Goal: Task Accomplishment & Management: Complete application form

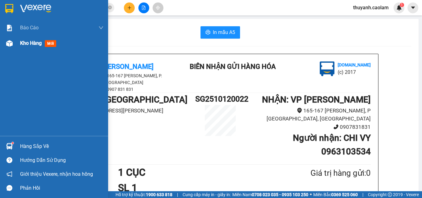
click at [30, 43] on span "Kho hàng" at bounding box center [31, 43] width 22 height 6
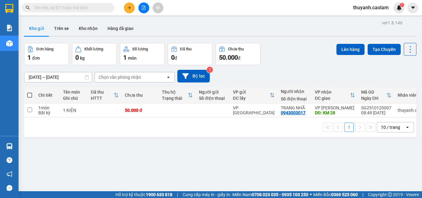
scroll to position [0, 16]
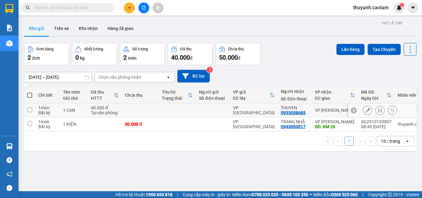
click at [97, 107] on div "40.000 đ" at bounding box center [105, 107] width 28 height 5
checkbox input "true"
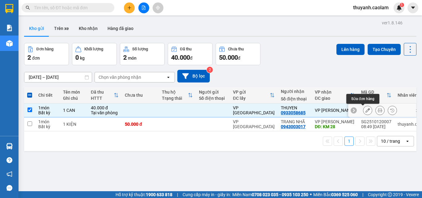
click at [365, 111] on icon at bounding box center [367, 110] width 4 height 4
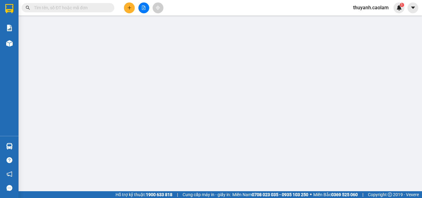
type input "0933058685"
type input "40.000"
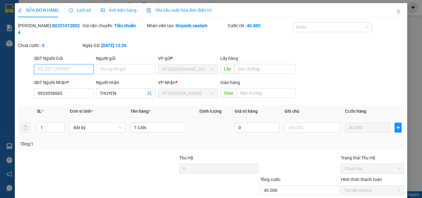
scroll to position [32, 0]
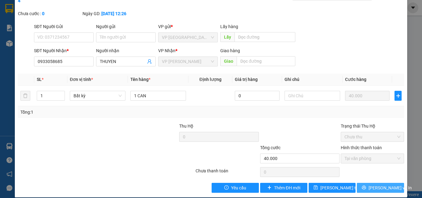
click at [366, 185] on icon "printer" at bounding box center [363, 187] width 4 height 4
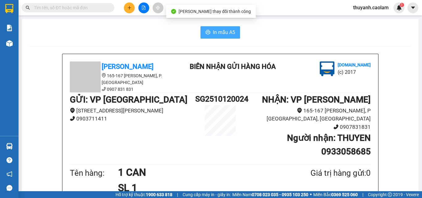
click at [216, 34] on span "In mẫu A5" at bounding box center [224, 32] width 22 height 8
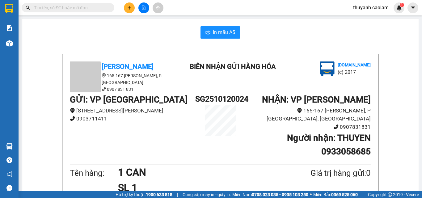
click at [130, 11] on button at bounding box center [129, 7] width 11 height 11
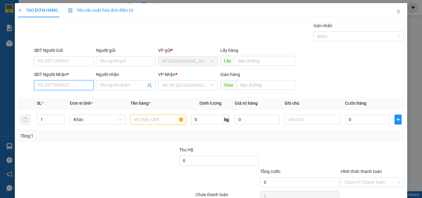
click at [81, 86] on input "SĐT Người Nhận *" at bounding box center [64, 85] width 60 height 10
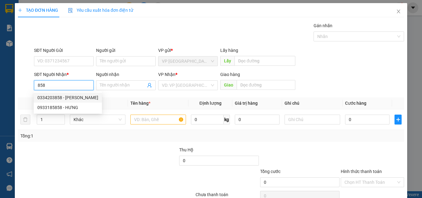
click at [79, 97] on div "0334203858 - KIM THANH" at bounding box center [67, 97] width 61 height 7
type input "0334203858"
type input "KIM THANH"
type input "KM 30"
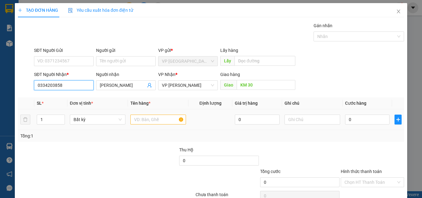
type input "0334203858"
click at [152, 118] on input "text" at bounding box center [158, 120] width 56 height 10
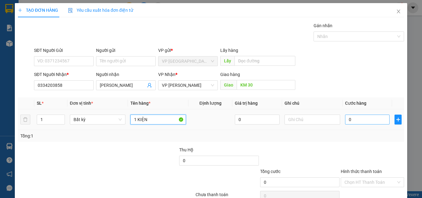
type input "1 KIỆN"
click at [359, 121] on input "0" at bounding box center [367, 120] width 44 height 10
type input "4"
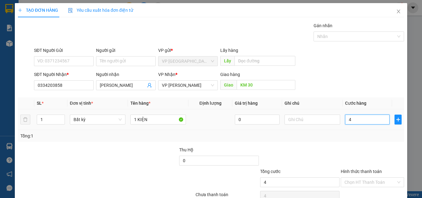
type input "40"
type input "40.000"
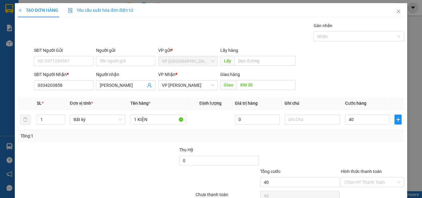
type input "40.000"
click at [361, 135] on div "Tổng: 1" at bounding box center [210, 135] width 381 height 7
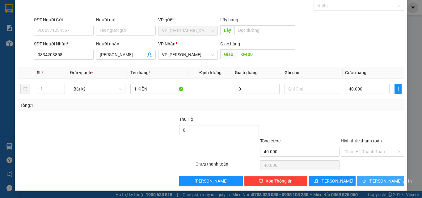
click at [373, 179] on span "Lưu và In" at bounding box center [389, 181] width 43 height 7
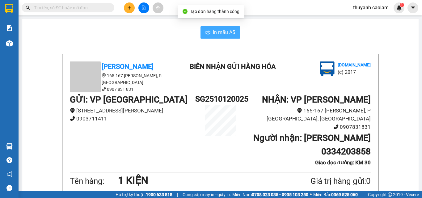
click at [221, 31] on span "In mẫu A5" at bounding box center [224, 32] width 22 height 8
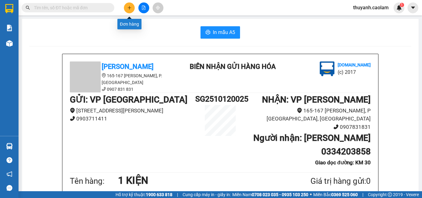
click at [131, 9] on icon "plus" at bounding box center [129, 8] width 4 height 4
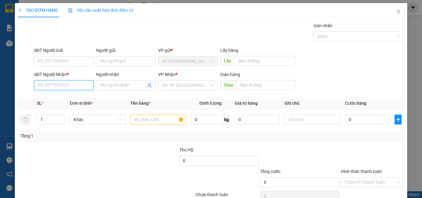
click at [56, 87] on input "SĐT Người Nhận *" at bounding box center [64, 85] width 60 height 10
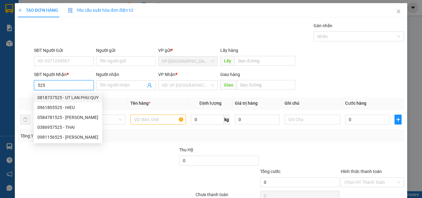
click at [82, 97] on div "0818737525 - UT LAN PHU QUY" at bounding box center [67, 97] width 61 height 7
type input "0818737525"
type input "UT LAN PHU QUY"
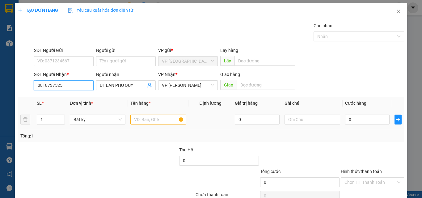
type input "0818737525"
click at [164, 120] on input "text" at bounding box center [158, 120] width 56 height 10
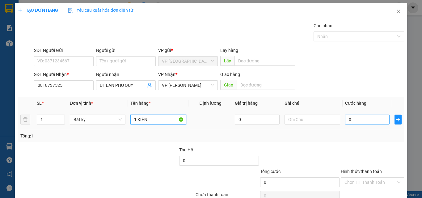
type input "1 KIỆN"
click at [357, 117] on input "0" at bounding box center [367, 120] width 44 height 10
type input "5"
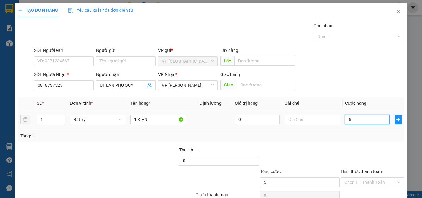
type input "50"
type input "50.000"
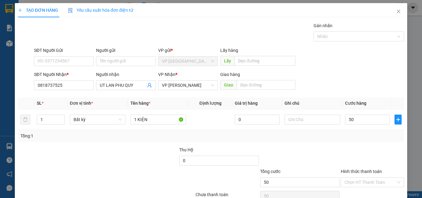
type input "50.000"
click at [340, 149] on div at bounding box center [372, 157] width 65 height 22
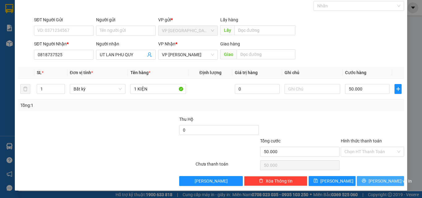
click at [371, 178] on span "Lưu và In" at bounding box center [389, 181] width 43 height 7
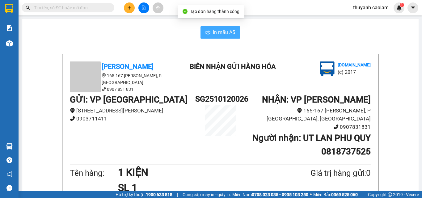
click at [227, 32] on span "In mẫu A5" at bounding box center [224, 32] width 22 height 8
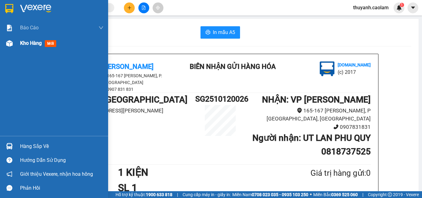
click at [14, 40] on div at bounding box center [9, 43] width 11 height 11
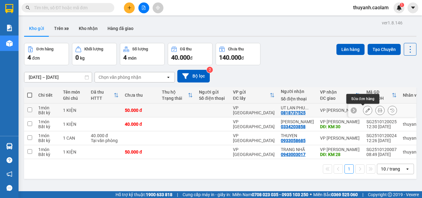
click at [363, 111] on button at bounding box center [367, 110] width 9 height 11
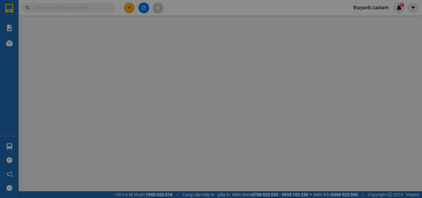
type input "0818737525"
type input "50.000"
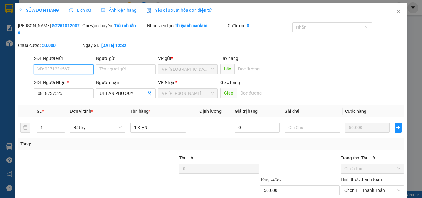
scroll to position [32, 0]
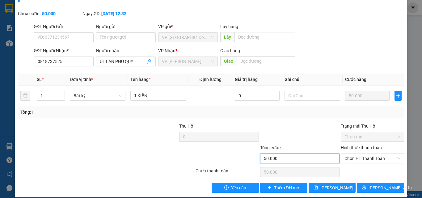
click at [298, 156] on input "50.000" at bounding box center [299, 158] width 79 height 10
click at [305, 153] on input "50.000" at bounding box center [299, 158] width 79 height 10
click at [333, 23] on div "SĐT Người Gửi VD: 0371234567 Người gửi Tên người gửi VP gửi * VP Sài Gòn Lấy hà…" at bounding box center [219, 34] width 372 height 22
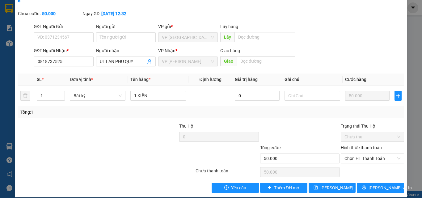
scroll to position [0, 0]
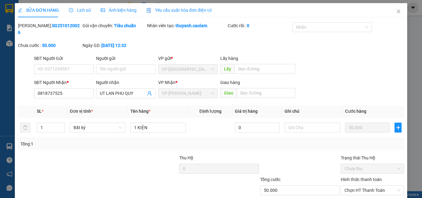
click at [52, 9] on span "SỬA ĐƠN HÀNG" at bounding box center [38, 10] width 41 height 5
click at [396, 127] on icon "plus" at bounding box center [398, 127] width 4 height 0
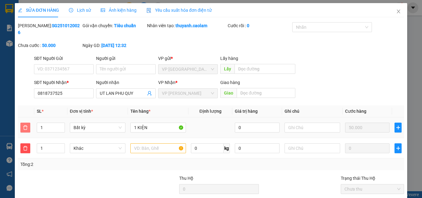
click at [27, 125] on icon "delete" at bounding box center [25, 127] width 4 height 4
type input "0"
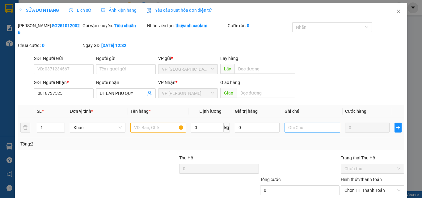
scroll to position [1, 0]
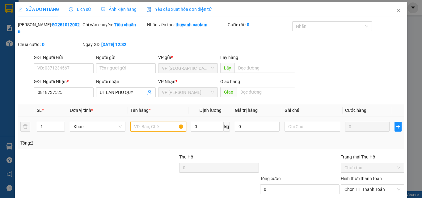
click at [167, 122] on input "text" at bounding box center [158, 127] width 56 height 10
type input "1"
click at [397, 10] on icon "close" at bounding box center [398, 11] width 3 height 4
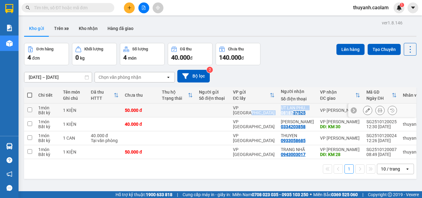
drag, startPoint x: 272, startPoint y: 112, endPoint x: 291, endPoint y: 113, distance: 18.9
click at [291, 113] on tr "1 món Bất kỳ 1 KIỆN 50.000 đ VP Sài Gòn UT LAN PHU ... 0818737525 VP Phan Thiết…" at bounding box center [231, 110] width 414 height 14
checkbox input "true"
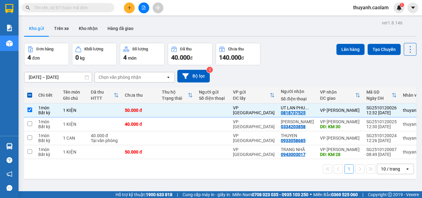
click at [284, 60] on div "Đơn hàng 4 đơn Khối lượng 0 kg Số lượng 4 món Đã thu 40.000 đ Chưa thu 140.000 …" at bounding box center [220, 54] width 392 height 22
click at [129, 9] on icon "plus" at bounding box center [129, 8] width 4 height 4
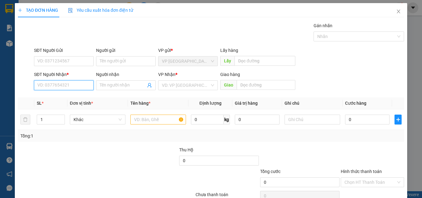
click at [88, 84] on input "SĐT Người Nhận *" at bounding box center [64, 85] width 60 height 10
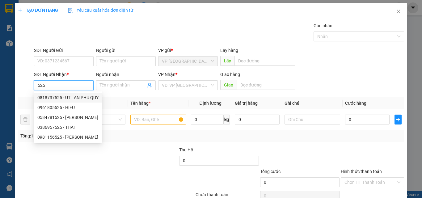
click at [82, 96] on div "0818737525 - UT LAN PHU QUY" at bounding box center [67, 97] width 61 height 7
type input "0818737525"
type input "UT LAN PHU QUY"
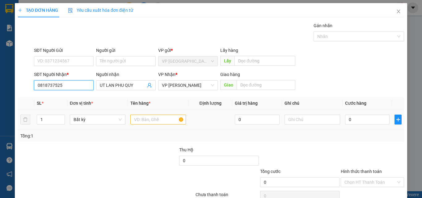
type input "0818737525"
click at [143, 116] on input "text" at bounding box center [158, 120] width 56 height 10
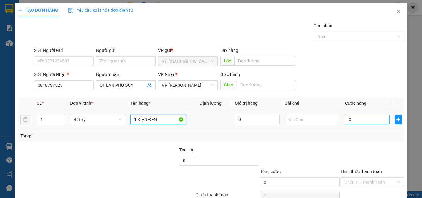
type input "1 KIỆN ĐEN"
click at [374, 122] on input "0" at bounding box center [367, 120] width 44 height 10
type input "6"
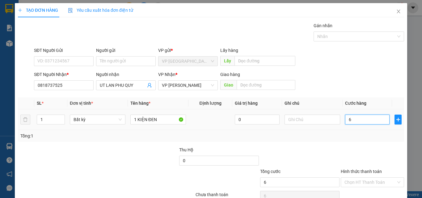
type input "60"
type input "60.000"
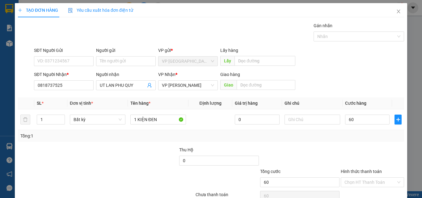
type input "60.000"
click at [358, 153] on div at bounding box center [372, 157] width 65 height 22
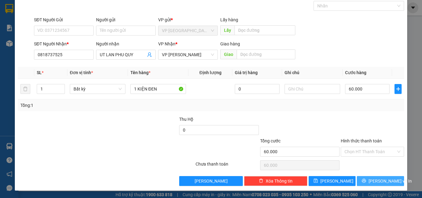
click at [369, 180] on button "Lưu và In" at bounding box center [380, 181] width 47 height 10
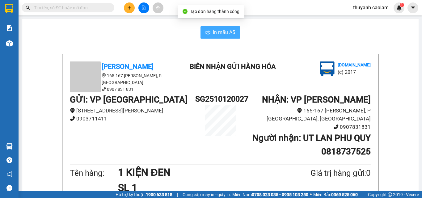
click at [228, 31] on span "In mẫu A5" at bounding box center [224, 32] width 22 height 8
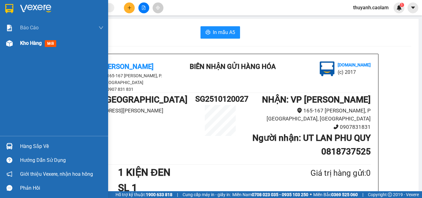
click at [14, 43] on div at bounding box center [9, 43] width 11 height 11
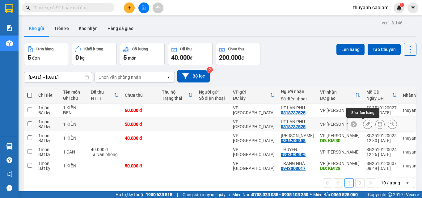
click at [365, 123] on icon at bounding box center [367, 124] width 4 height 4
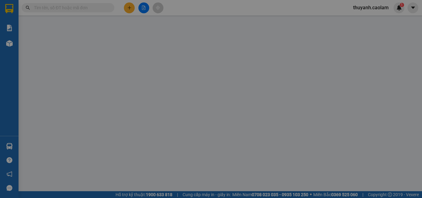
type input "0818737525"
type input "50.000"
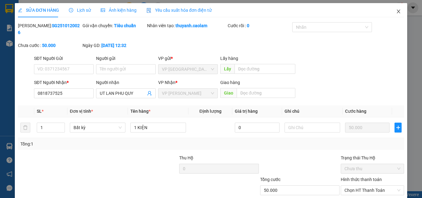
click at [396, 10] on icon "close" at bounding box center [398, 11] width 5 height 5
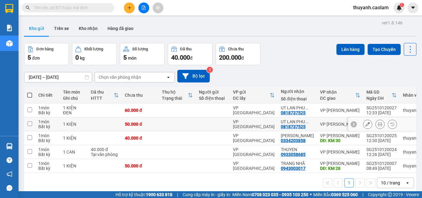
click at [29, 124] on input "checkbox" at bounding box center [29, 123] width 5 height 5
checkbox input "true"
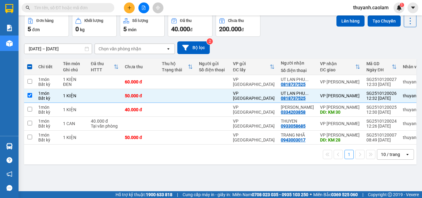
scroll to position [0, 16]
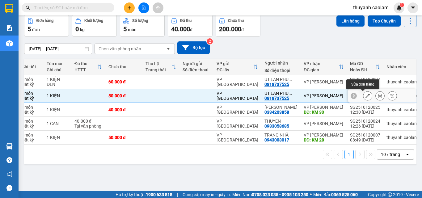
click at [365, 95] on icon at bounding box center [367, 96] width 4 height 4
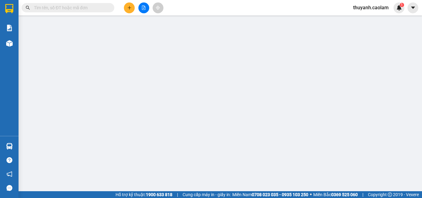
type input "0818737525"
type input "50.000"
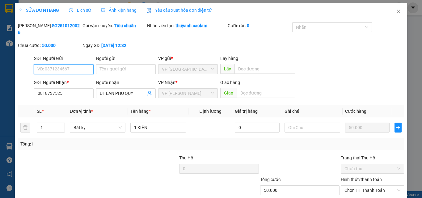
scroll to position [32, 0]
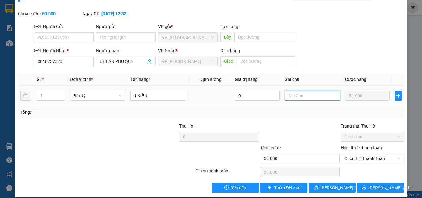
click at [310, 91] on input "text" at bounding box center [312, 96] width 56 height 10
type input "HUY DON"
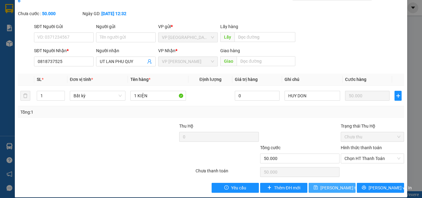
drag, startPoint x: 325, startPoint y: 185, endPoint x: 335, endPoint y: 183, distance: 9.4
click at [327, 183] on button "Lưu thay đổi" at bounding box center [331, 188] width 47 height 10
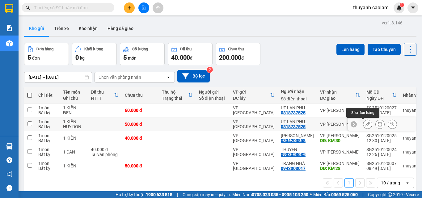
click at [363, 126] on button at bounding box center [367, 124] width 9 height 11
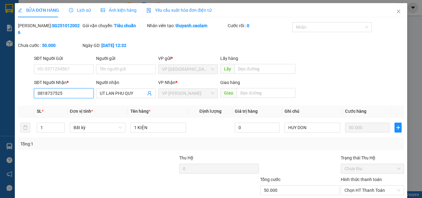
click at [65, 88] on input "0818737525" at bounding box center [64, 93] width 60 height 10
click at [391, 9] on span "Close" at bounding box center [398, 11] width 17 height 17
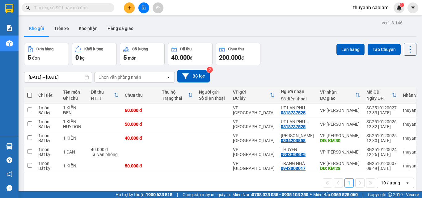
scroll to position [28, 0]
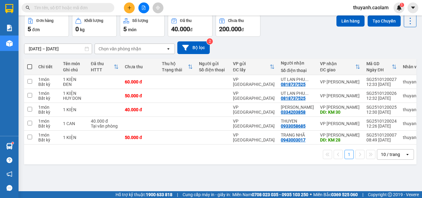
click at [95, 10] on input "text" at bounding box center [70, 7] width 73 height 7
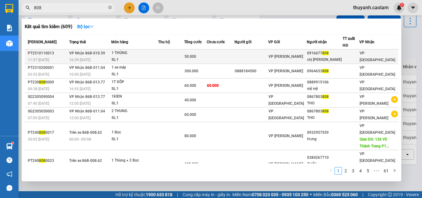
type input "808"
click at [327, 58] on div "chị Châu" at bounding box center [325, 59] width 36 height 6
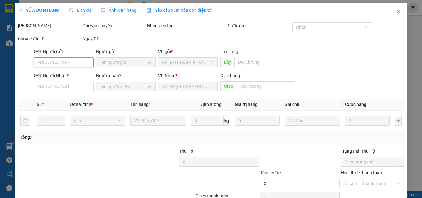
type input "0916677808"
type input "chị Châu"
type input "50.000"
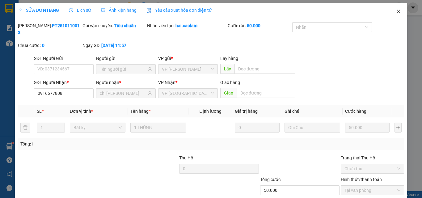
click at [397, 11] on icon "close" at bounding box center [398, 12] width 3 height 4
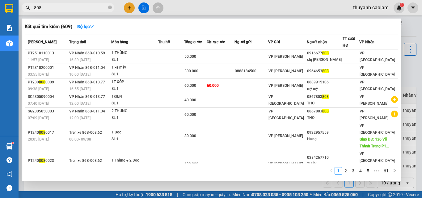
click at [91, 7] on input "808" at bounding box center [70, 7] width 73 height 7
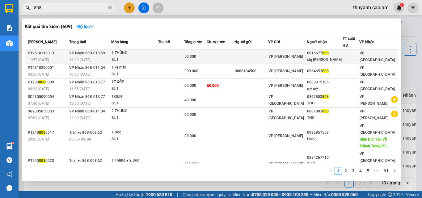
click at [152, 56] on div "1 THÙNG" at bounding box center [134, 53] width 46 height 7
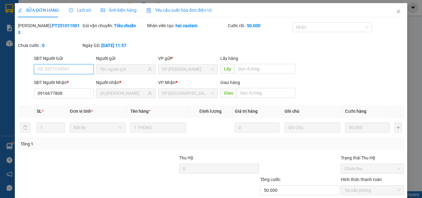
scroll to position [32, 0]
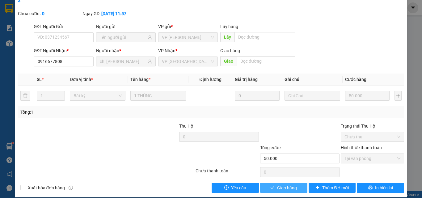
click at [296, 183] on button "Giao hàng" at bounding box center [283, 188] width 47 height 10
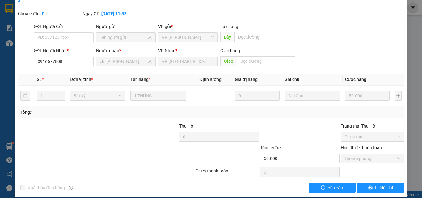
scroll to position [0, 0]
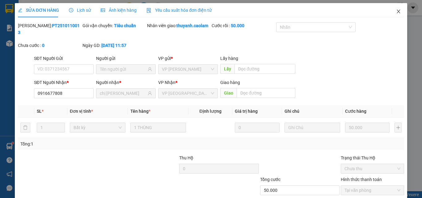
click at [396, 11] on icon "close" at bounding box center [398, 11] width 5 height 5
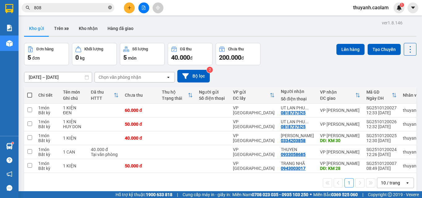
click at [110, 7] on icon "close-circle" at bounding box center [110, 8] width 4 height 4
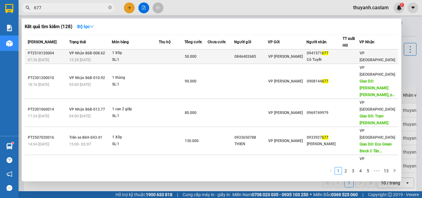
type input "677"
click at [328, 54] on span "677" at bounding box center [325, 53] width 6 height 4
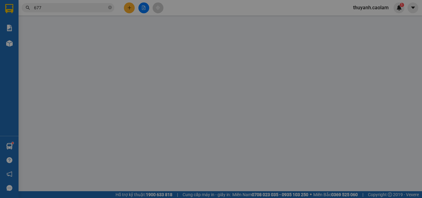
type input "0846402685"
type input "0941571677"
type input "Cô Tuyết"
type input "50.000"
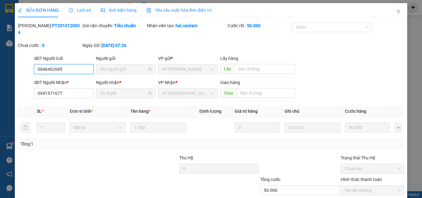
scroll to position [32, 0]
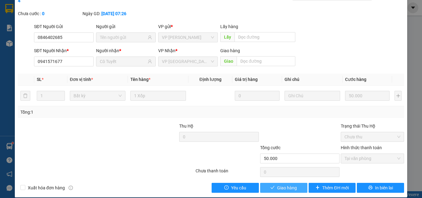
click at [293, 184] on span "Giao hàng" at bounding box center [287, 187] width 20 height 7
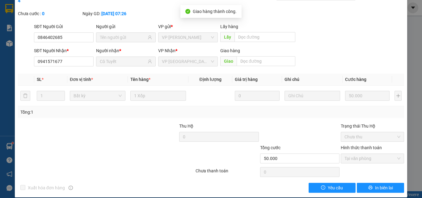
scroll to position [0, 0]
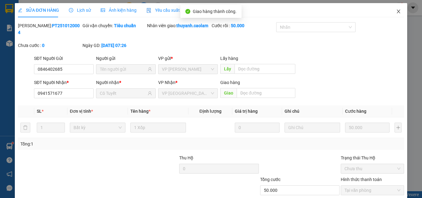
click at [396, 12] on icon "close" at bounding box center [398, 11] width 5 height 5
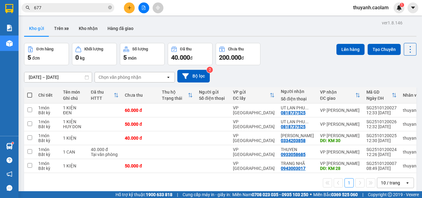
click at [331, 29] on div "Kho gửi Trên xe Kho nhận Hàng đã giao" at bounding box center [220, 29] width 392 height 16
click at [130, 11] on button at bounding box center [129, 7] width 11 height 11
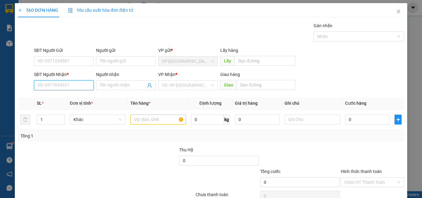
click at [69, 85] on input "SĐT Người Nhận *" at bounding box center [64, 85] width 60 height 10
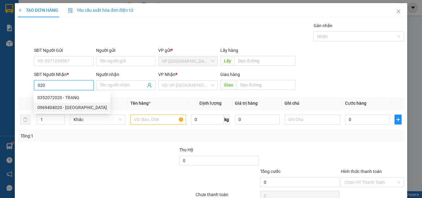
click at [72, 107] on div "0969404020 - ANH PHU" at bounding box center [71, 107] width 69 height 7
type input "0969404020"
type input "ANH PHU"
type input "KM 30"
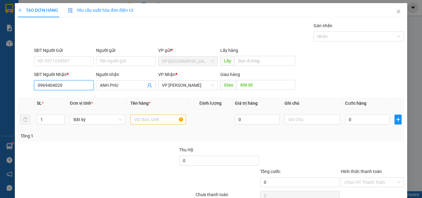
type input "0969404020"
click at [154, 119] on input "text" at bounding box center [158, 120] width 56 height 10
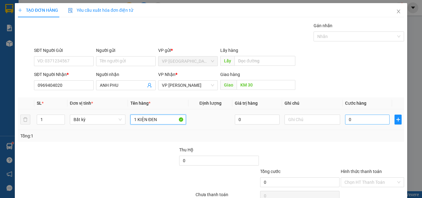
type input "1 KIỆN ĐEN"
click at [356, 115] on input "0" at bounding box center [367, 120] width 44 height 10
type input "7"
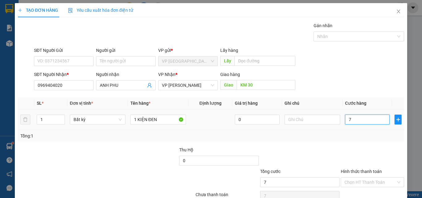
type input "70"
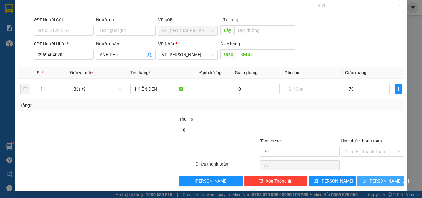
type input "70.000"
click at [365, 176] on button "Lưu và In" at bounding box center [380, 181] width 47 height 10
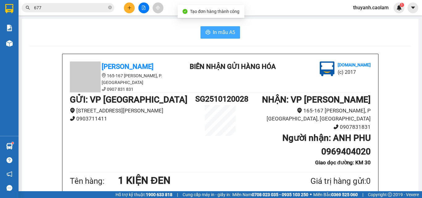
click at [232, 33] on span "In mẫu A5" at bounding box center [224, 32] width 22 height 8
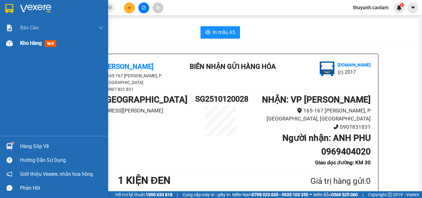
click at [35, 44] on span "Kho hàng" at bounding box center [31, 43] width 22 height 6
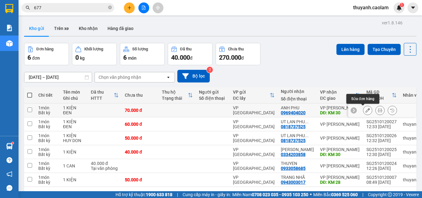
click at [366, 109] on button at bounding box center [367, 110] width 9 height 11
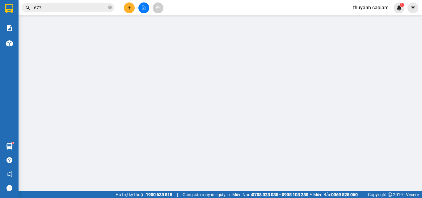
type input "0969404020"
type input "KM 30"
type input "70.000"
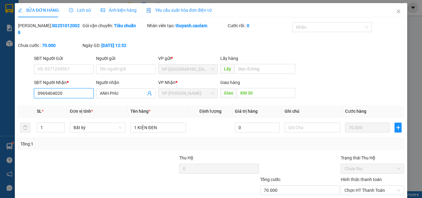
click at [75, 88] on input "0969404020" at bounding box center [64, 93] width 60 height 10
type input "2"
type input "020"
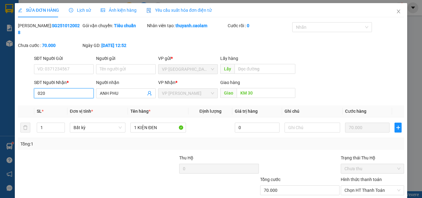
click at [75, 88] on input "020" at bounding box center [64, 93] width 60 height 10
type input "020"
click at [75, 88] on input "020" at bounding box center [64, 93] width 60 height 10
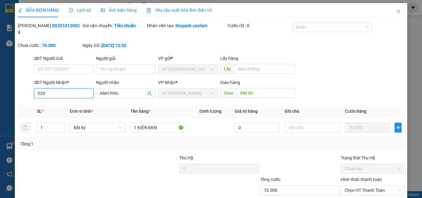
click at [75, 88] on input "020" at bounding box center [64, 93] width 60 height 10
type input "0352072020"
click at [134, 90] on input "ANH PHU" at bounding box center [123, 93] width 46 height 7
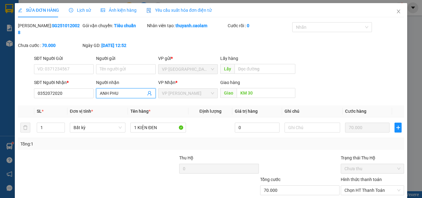
click at [134, 90] on input "ANH PHU" at bounding box center [123, 93] width 46 height 7
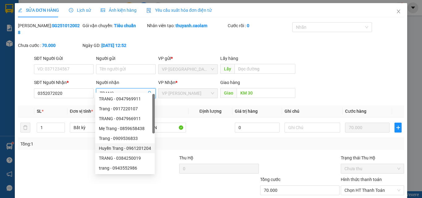
scroll to position [32, 0]
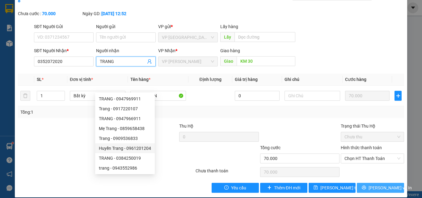
type input "TRANG"
click at [370, 183] on button "Lưu và In" at bounding box center [380, 188] width 47 height 10
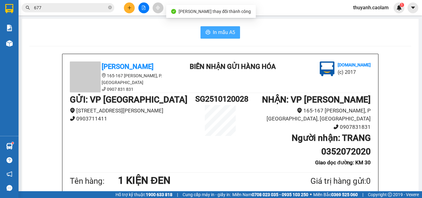
click at [224, 33] on span "In mẫu A5" at bounding box center [224, 32] width 22 height 8
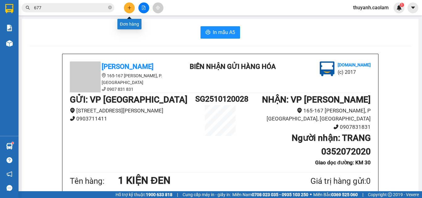
click at [131, 6] on icon "plus" at bounding box center [129, 8] width 4 height 4
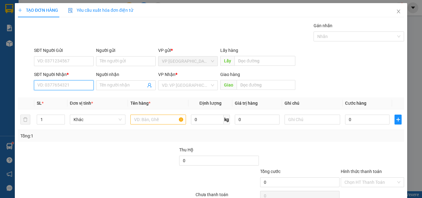
click at [77, 85] on input "SĐT Người Nhận *" at bounding box center [64, 85] width 60 height 10
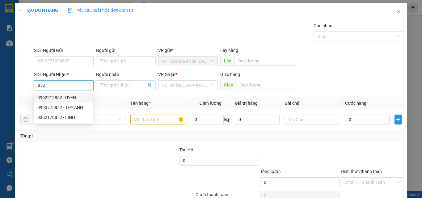
click at [76, 96] on div "0962212852 - UYEN" at bounding box center [63, 97] width 52 height 7
type input "0962212852"
type input "UYEN"
type input "KM 34"
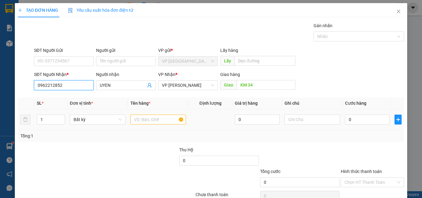
type input "0962212852"
click at [144, 118] on input "text" at bounding box center [158, 120] width 56 height 10
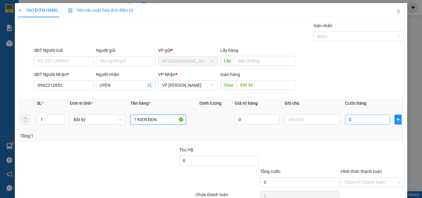
type input "1 KIEN ĐEN"
click at [357, 117] on input "0" at bounding box center [367, 120] width 44 height 10
type input "4"
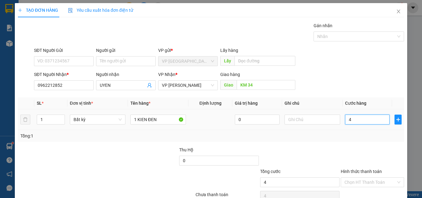
type input "40"
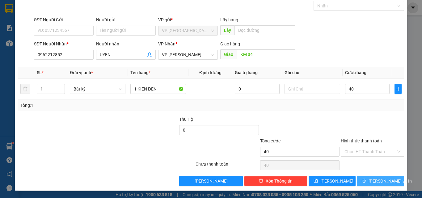
type input "40.000"
click at [366, 180] on icon "printer" at bounding box center [363, 180] width 4 height 4
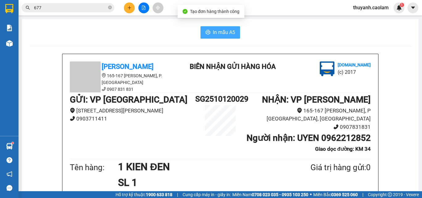
click at [217, 28] on button "In mẫu A5" at bounding box center [220, 32] width 40 height 12
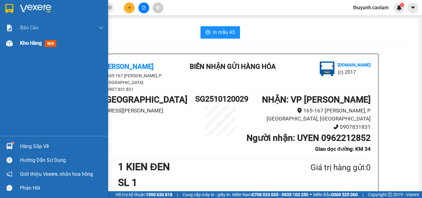
click at [9, 45] on img at bounding box center [9, 43] width 6 height 6
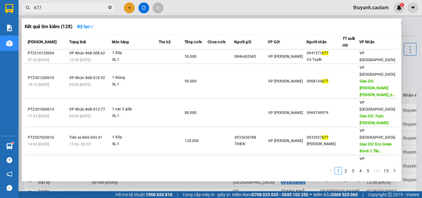
click at [111, 9] on icon "close-circle" at bounding box center [110, 8] width 4 height 4
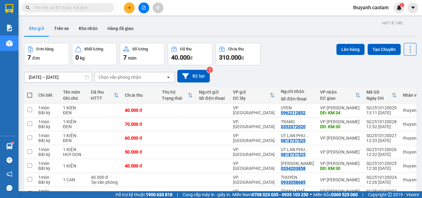
click at [100, 8] on input "text" at bounding box center [70, 7] width 73 height 7
